Goal: Navigation & Orientation: Find specific page/section

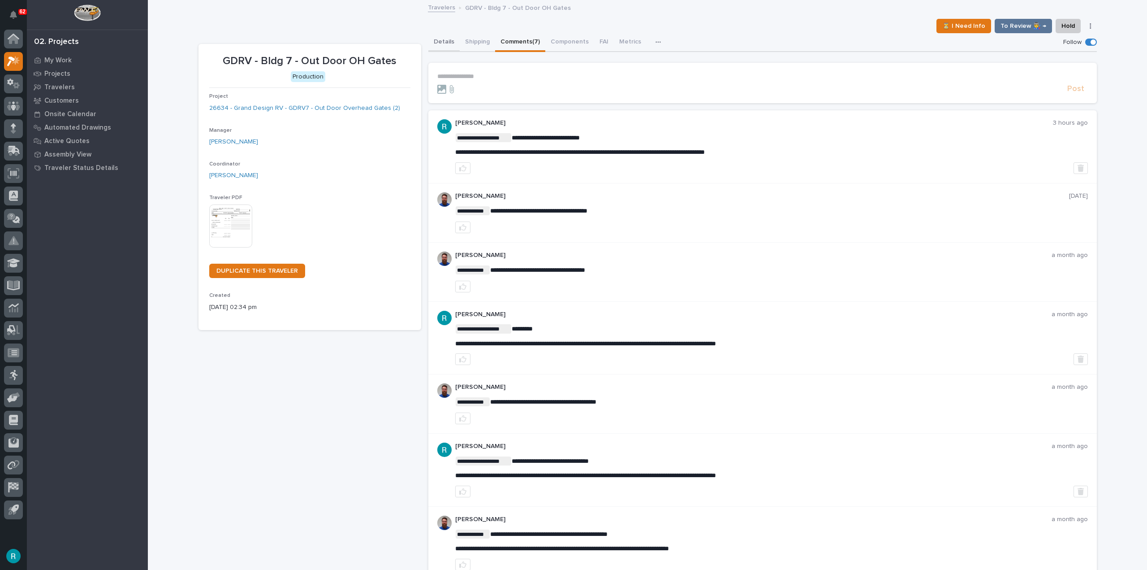
click at [439, 41] on button "Details" at bounding box center [444, 42] width 31 height 19
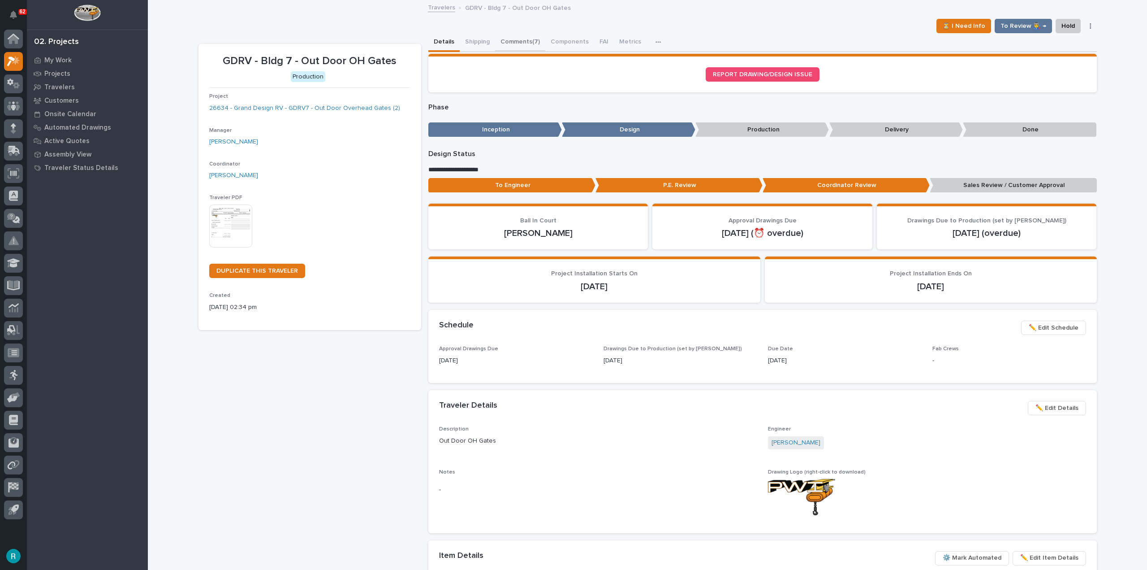
click at [511, 49] on button "Comments (7)" at bounding box center [520, 42] width 50 height 19
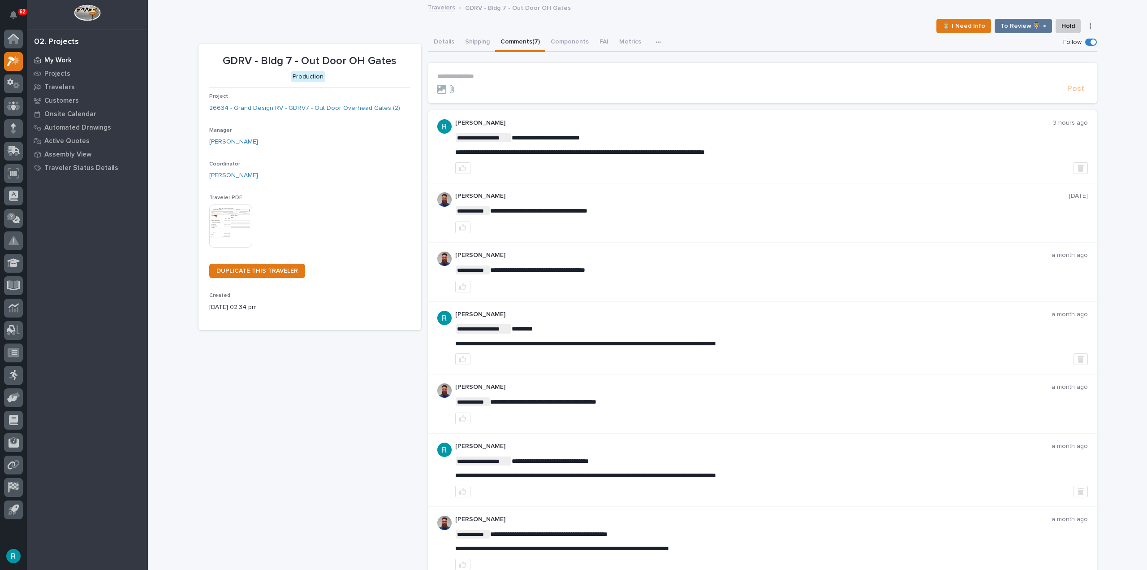
click at [67, 61] on p "My Work" at bounding box center [57, 60] width 27 height 8
